Goal: Task Accomplishment & Management: Manage account settings

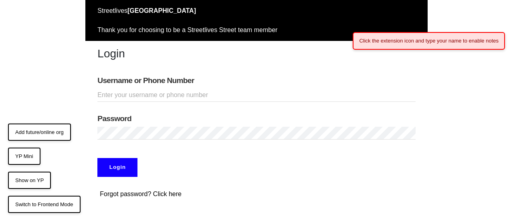
click at [459, 42] on div "Click the extension icon and type your name to enable notes" at bounding box center [429, 41] width 152 height 18
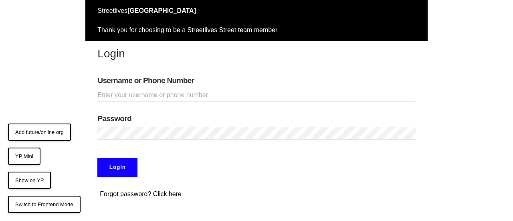
click at [300, 89] on input "Username or Phone Number" at bounding box center [256, 95] width 318 height 13
click at [308, 70] on div "Username or Phone Number" at bounding box center [256, 89] width 342 height 38
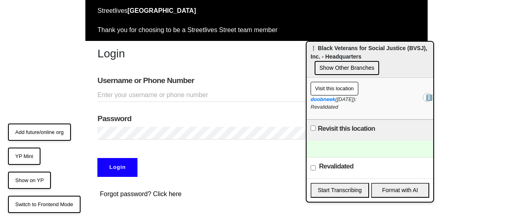
drag, startPoint x: 75, startPoint y: 52, endPoint x: 407, endPoint y: 71, distance: 332.7
click at [412, 51] on div "⋮ Black Veterans for Social Justice (BVSJ), Inc. - Headquarters Show Other Bran…" at bounding box center [370, 60] width 127 height 36
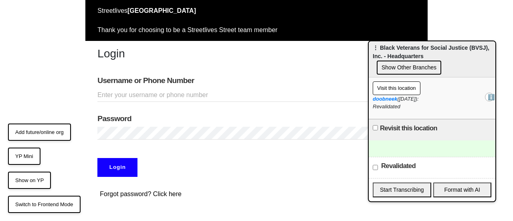
click at [399, 158] on div "Revalidated" at bounding box center [432, 167] width 127 height 21
click at [400, 153] on div at bounding box center [432, 148] width 127 height 16
click at [193, 94] on input "Username or Phone Number" at bounding box center [256, 95] width 318 height 13
click at [437, 150] on div at bounding box center [432, 148] width 127 height 16
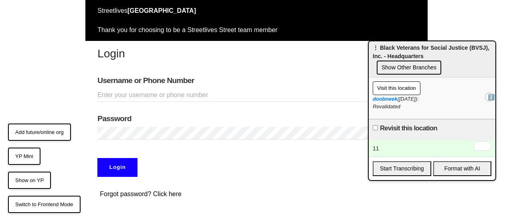
click at [323, 162] on div "Login" at bounding box center [256, 164] width 342 height 37
click at [379, 149] on div "11" at bounding box center [432, 148] width 127 height 16
